Goal: Navigation & Orientation: Find specific page/section

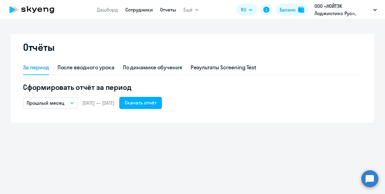
click at [136, 9] on link "Сотрудники" at bounding box center [139, 10] width 28 height 6
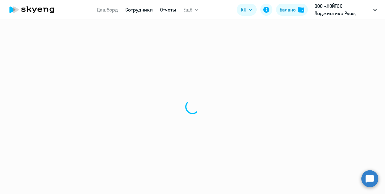
click at [165, 12] on link "Отчеты" at bounding box center [168, 10] width 16 height 6
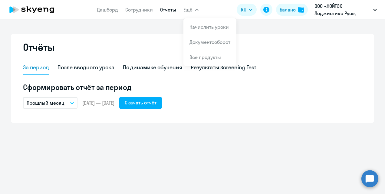
click at [190, 8] on span "Ещё" at bounding box center [187, 9] width 9 height 7
click at [188, 10] on span "Ещё" at bounding box center [187, 9] width 9 height 7
click at [202, 44] on link "Документооборот" at bounding box center [209, 42] width 41 height 6
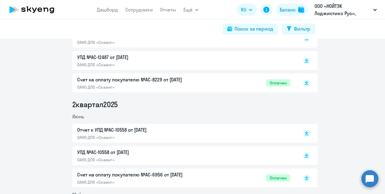
scroll to position [61, 0]
